Goal: Task Accomplishment & Management: Use online tool/utility

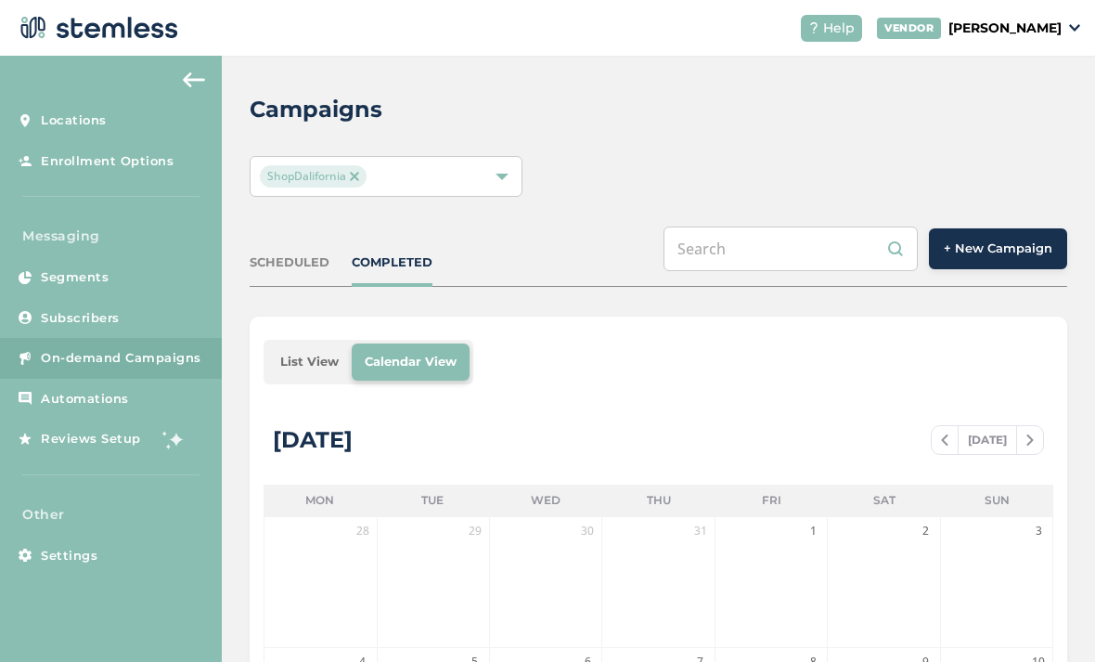
click at [991, 262] on button "+ New Campaign" at bounding box center [998, 248] width 138 height 41
click at [989, 246] on span "+ New Campaign" at bounding box center [998, 249] width 109 height 19
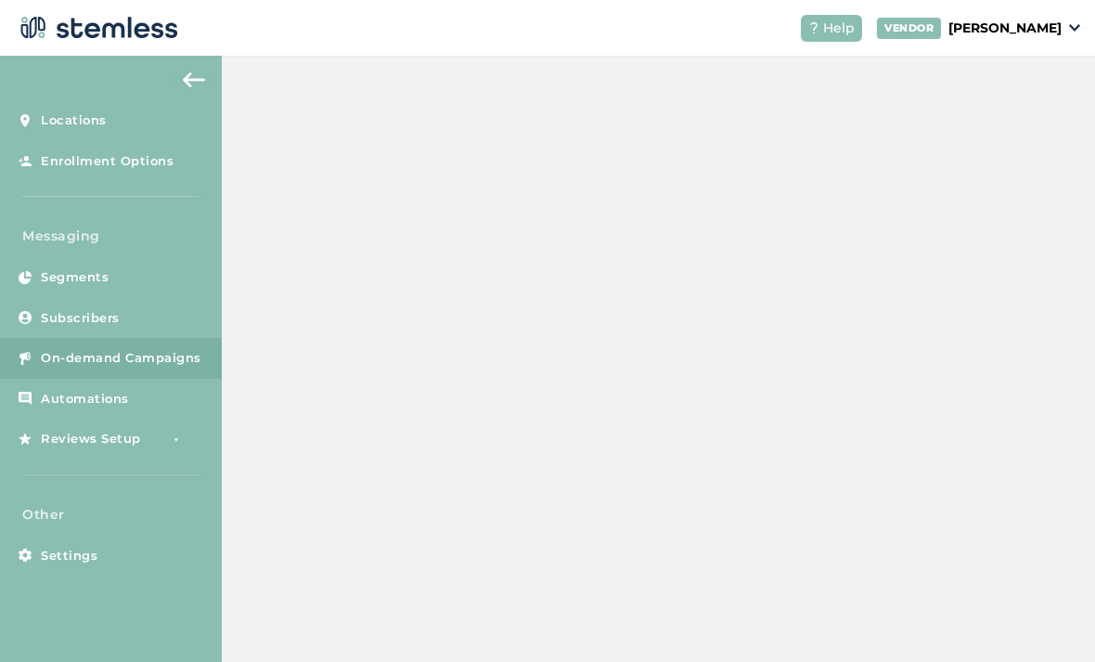
scroll to position [112, 0]
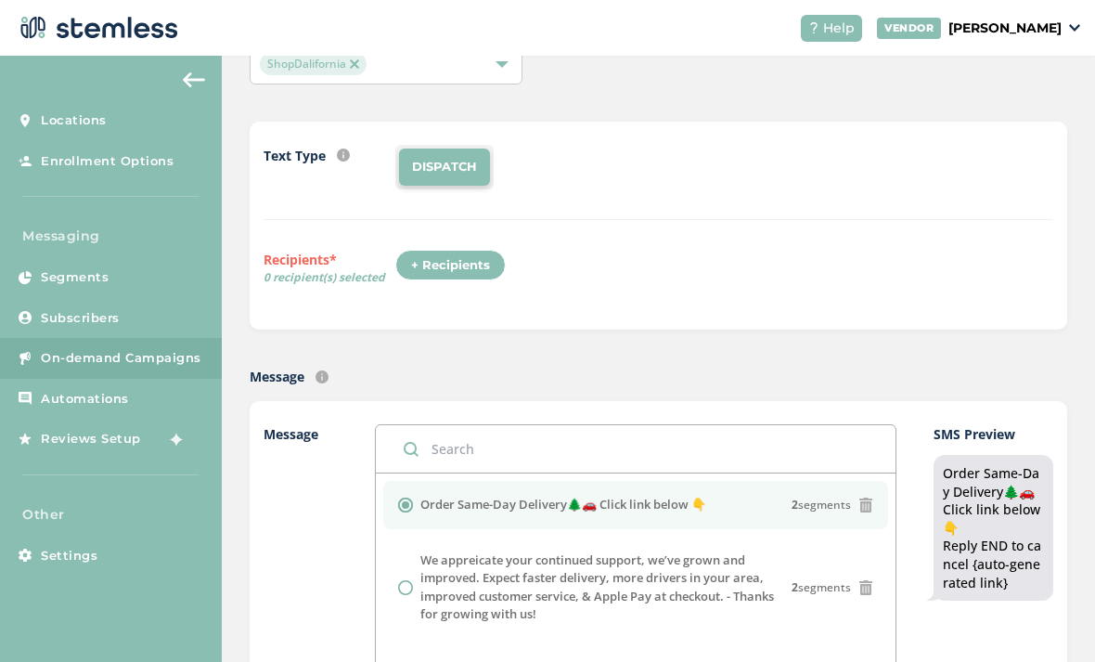
click at [463, 159] on li "DISPATCH" at bounding box center [444, 167] width 91 height 37
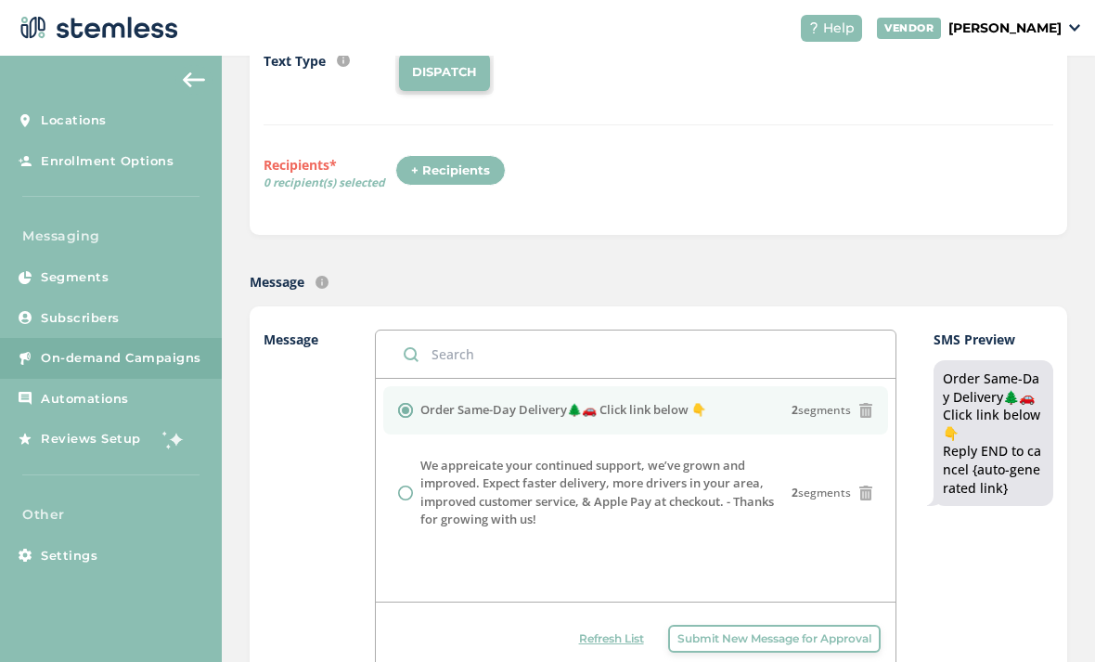
scroll to position [208, 0]
click at [475, 169] on div "+ Recipients" at bounding box center [450, 170] width 110 height 32
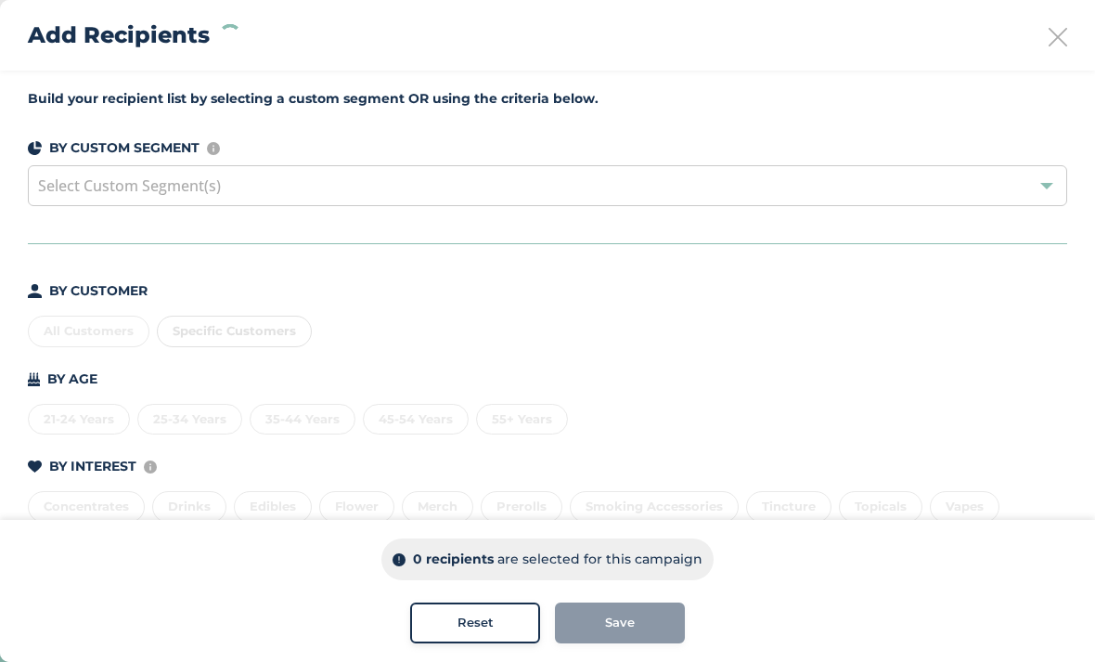
click at [76, 335] on div "All Customers" at bounding box center [89, 332] width 122 height 32
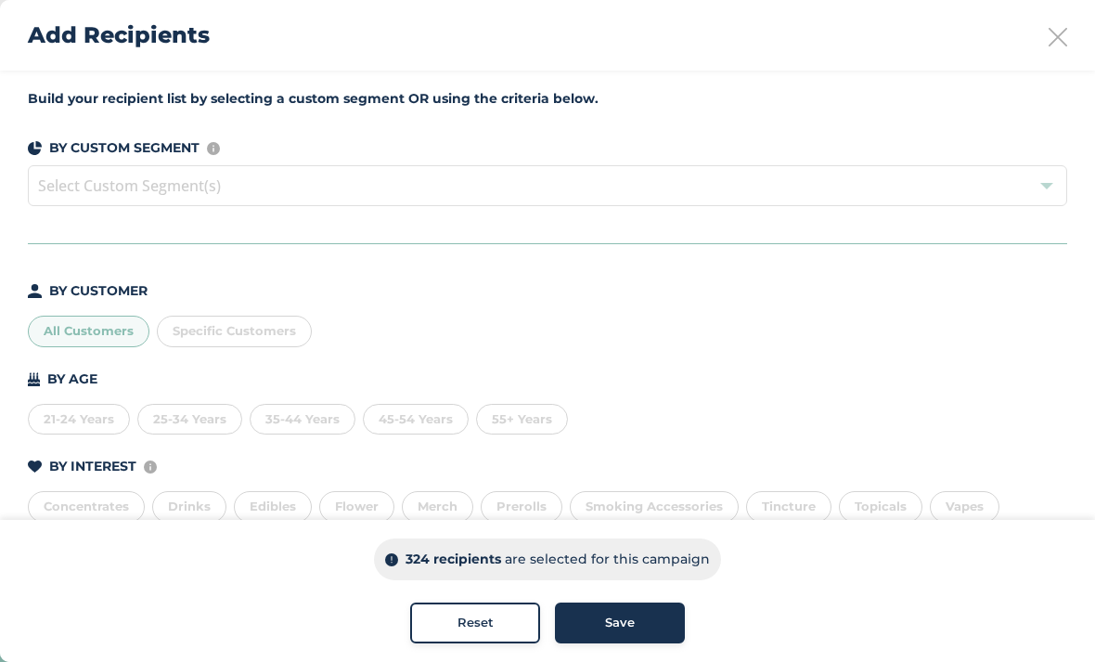
click at [626, 624] on span "Save" at bounding box center [620, 623] width 30 height 19
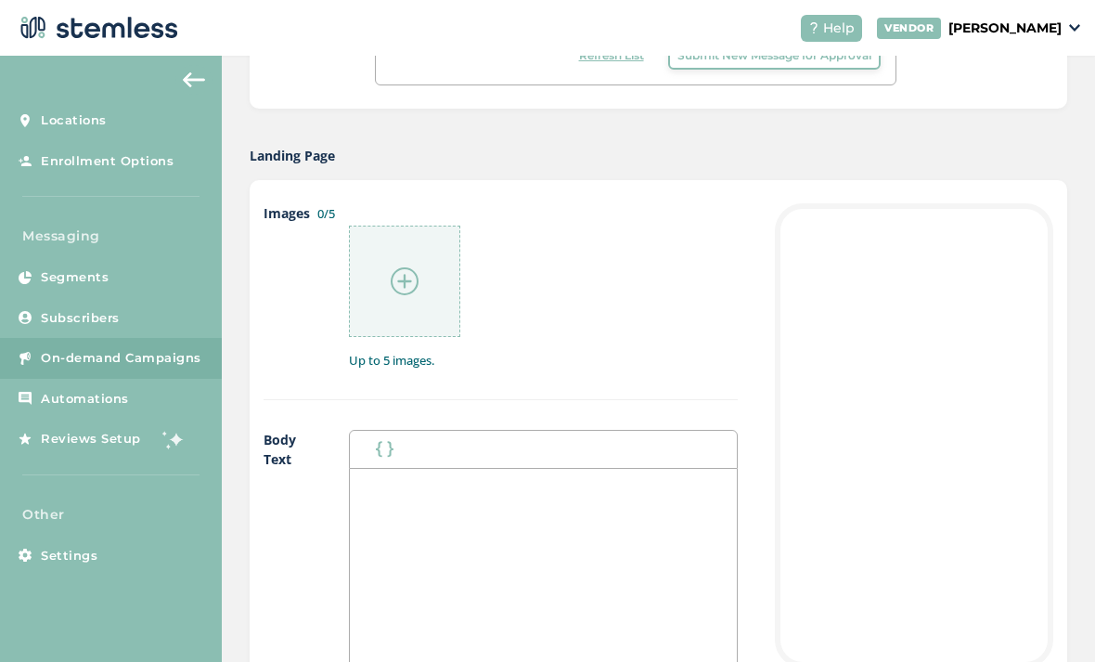
scroll to position [1160, 0]
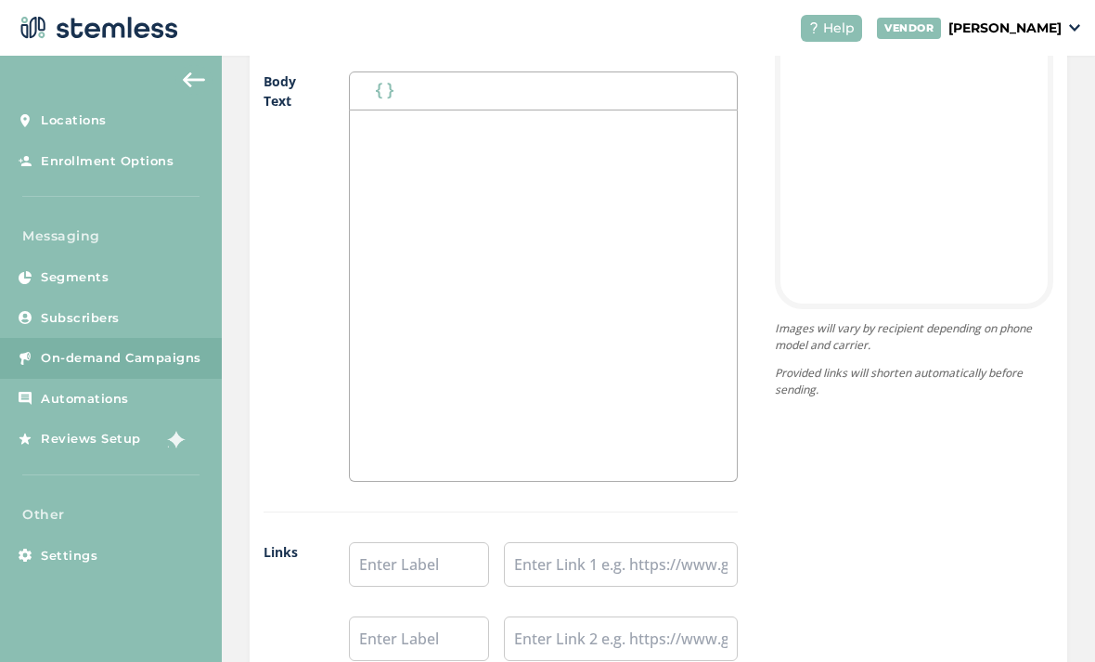
click at [617, 253] on div at bounding box center [543, 295] width 387 height 370
click at [747, 126] on div "Images will vary by recipient depending on phone model and carrier. Provided li…" at bounding box center [896, 305] width 316 height 921
click at [627, 209] on div at bounding box center [543, 295] width 387 height 370
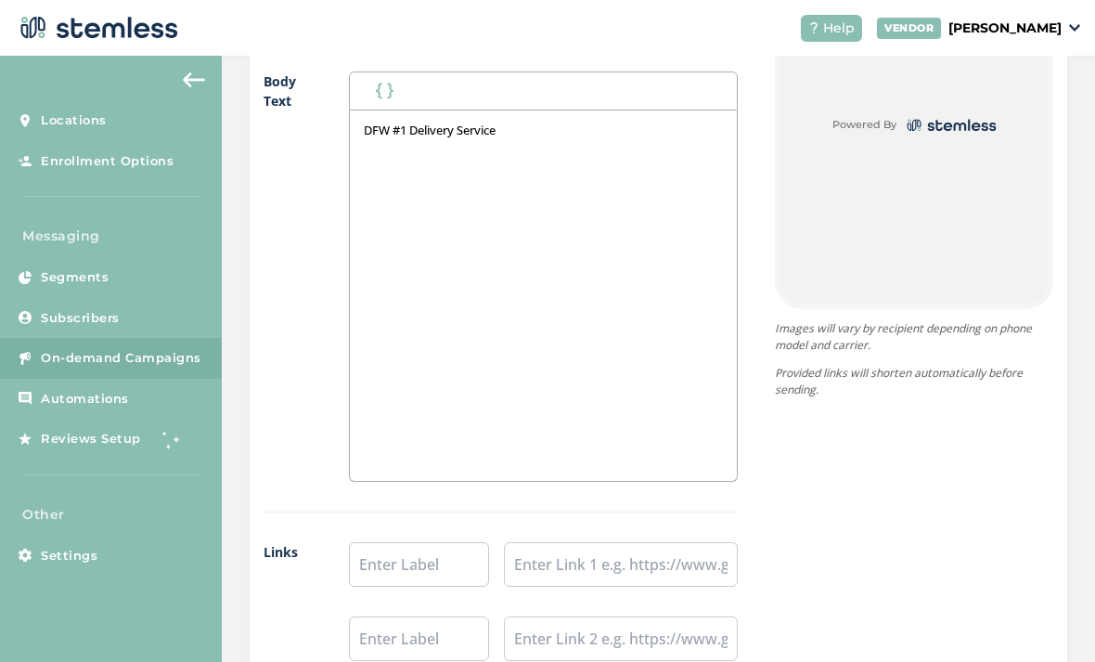
click at [944, 207] on div "{Store Logo} {Store Name} DFW #1 Delivery Service Powered By" at bounding box center [914, 77] width 279 height 464
click at [583, 563] on input "text" at bounding box center [621, 564] width 234 height 45
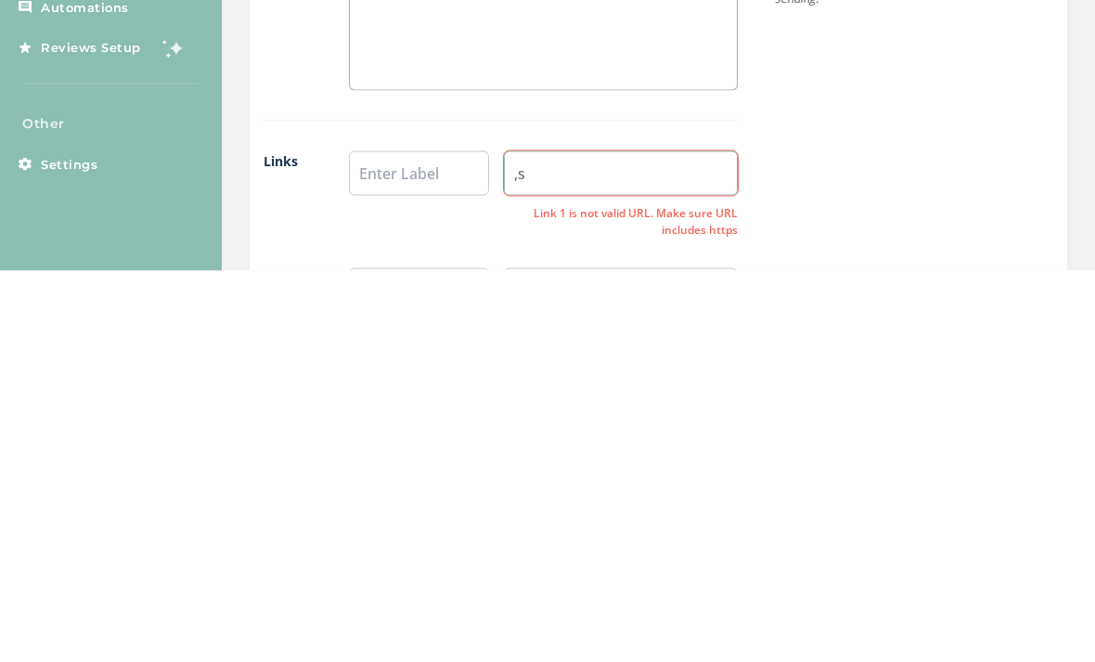
type input ","
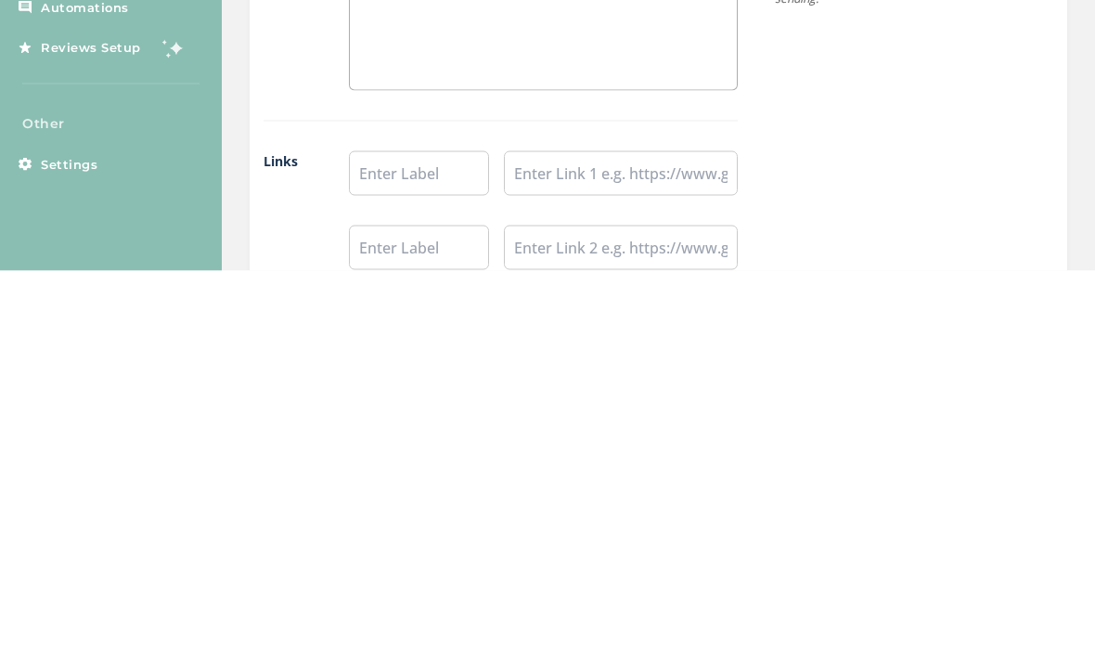
click at [892, 175] on div "{Store Logo} {Store Name} DFW #1 Delivery Service Powered By Images will vary b…" at bounding box center [896, 305] width 316 height 921
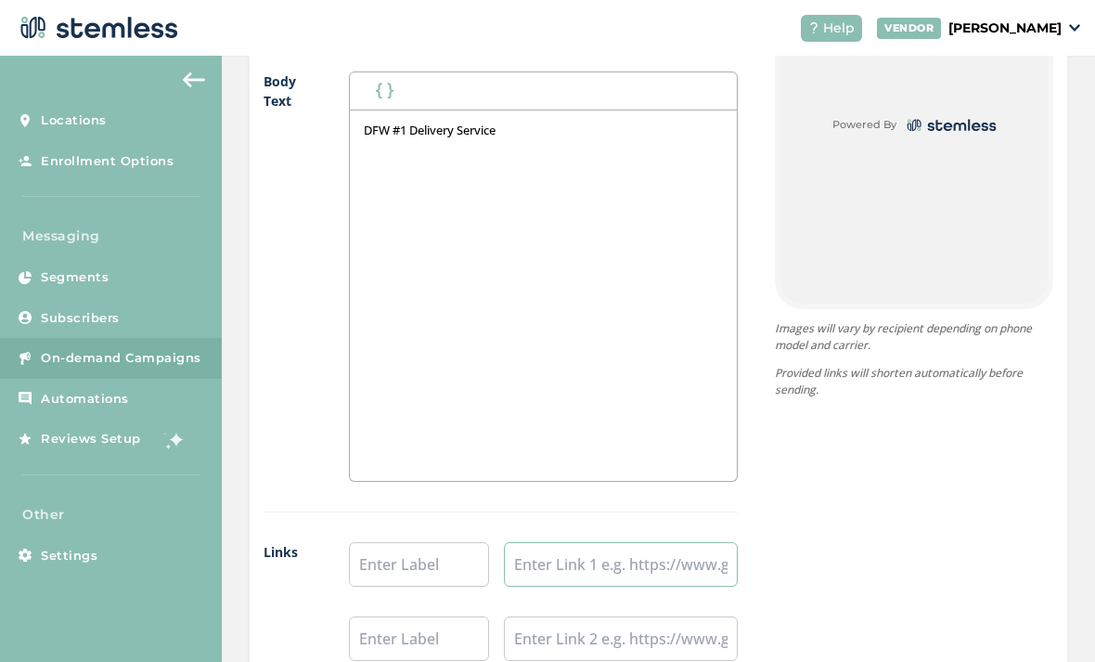
click at [601, 542] on input "text" at bounding box center [621, 564] width 234 height 45
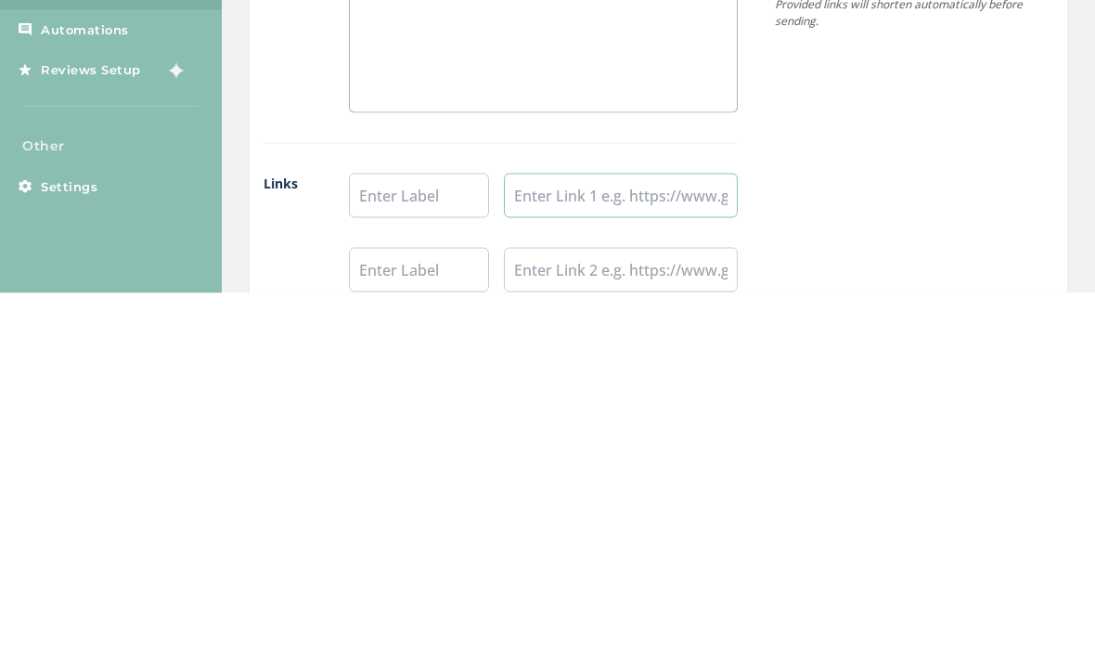
click at [576, 542] on input "text" at bounding box center [621, 564] width 234 height 45
paste input "[URL][DOMAIN_NAME]"
type input "[URL][DOMAIN_NAME]"
click at [411, 542] on input "text" at bounding box center [419, 564] width 140 height 45
type input "Order Same Day Delivery"
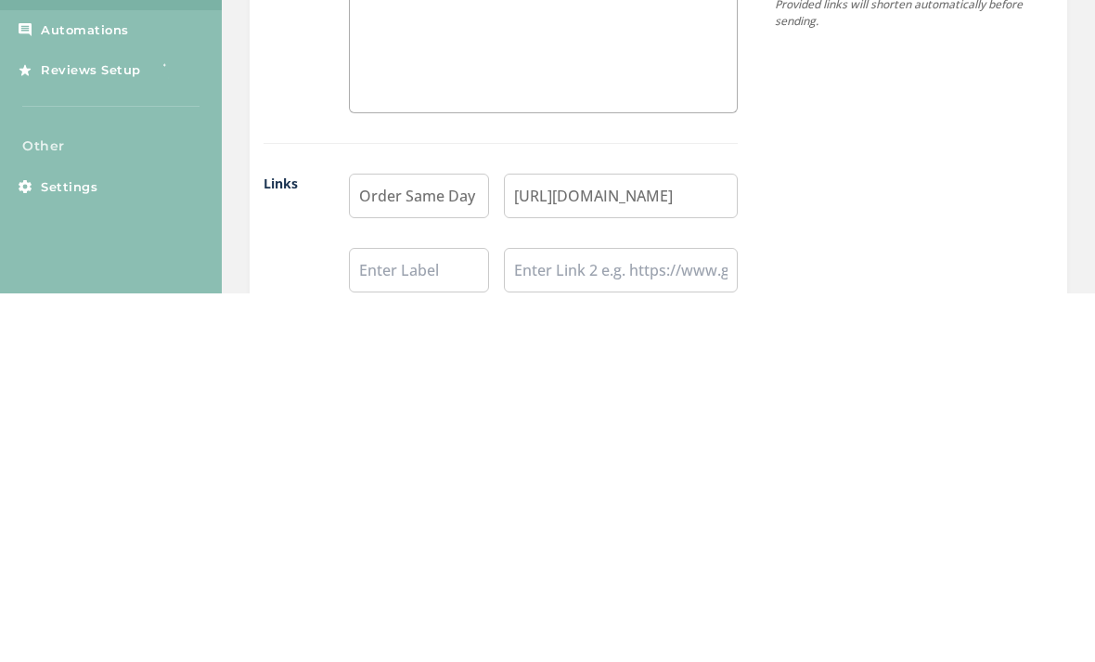
click at [925, 135] on div "{Store Logo} {Store Name} DFW #1 Delivery Service Order Same Day Delivery Power…" at bounding box center [896, 305] width 316 height 921
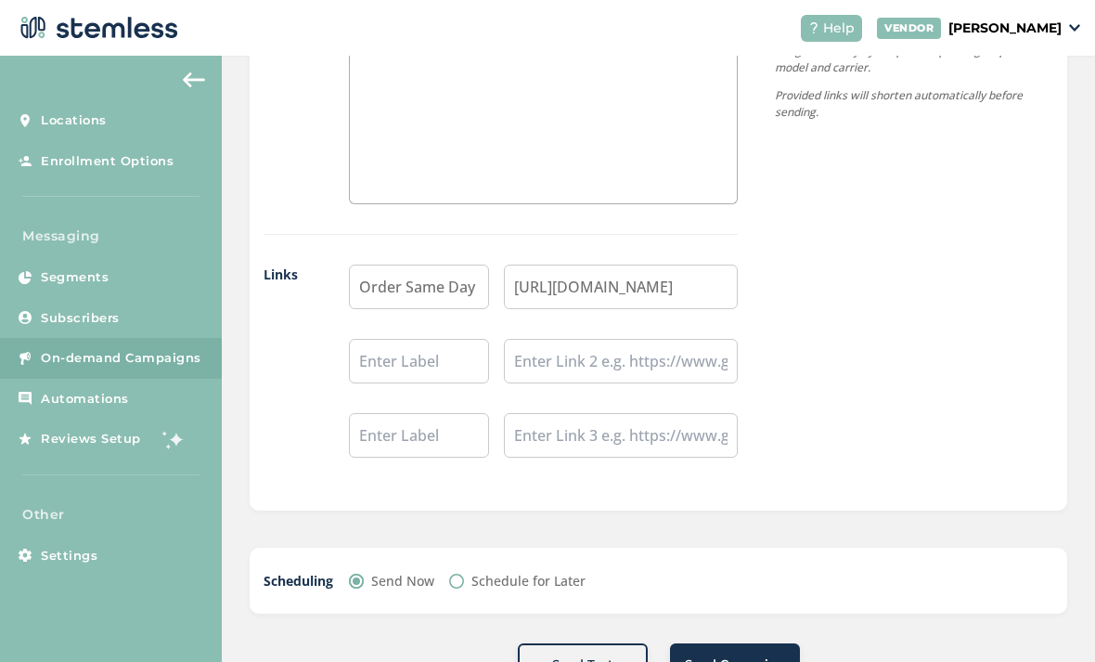
scroll to position [1436, 0]
click at [744, 656] on span "Send Campaign" at bounding box center [735, 665] width 100 height 19
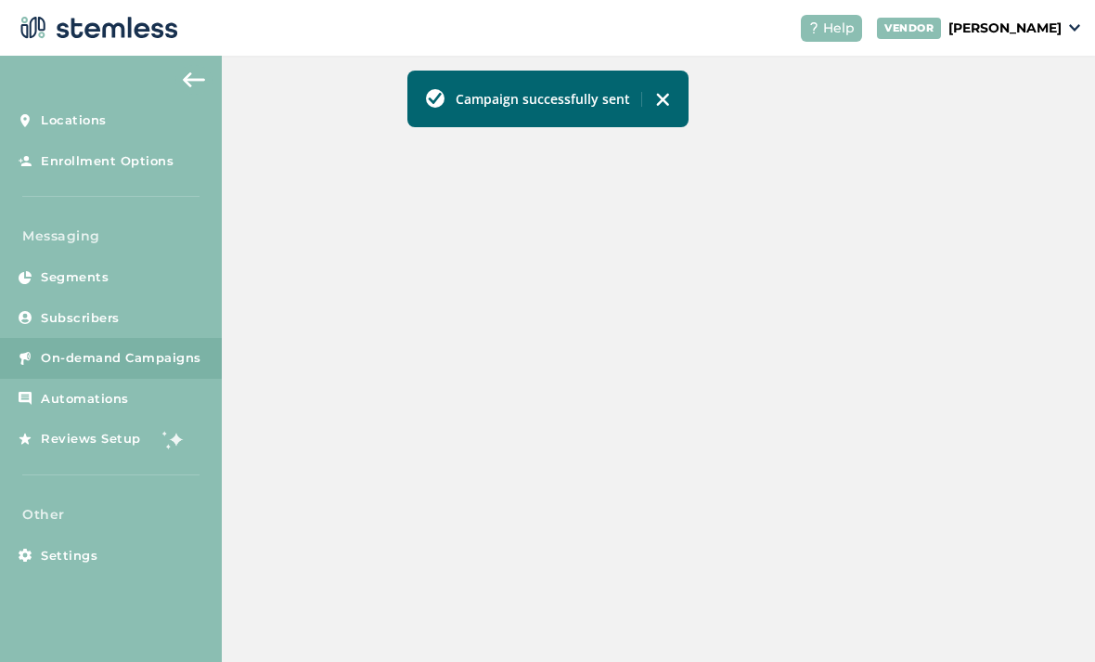
scroll to position [510, 0]
